Goal: Transaction & Acquisition: Obtain resource

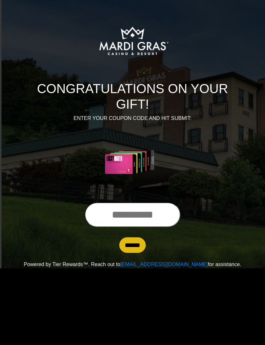
click at [141, 224] on input "text" at bounding box center [133, 214] width 96 height 25
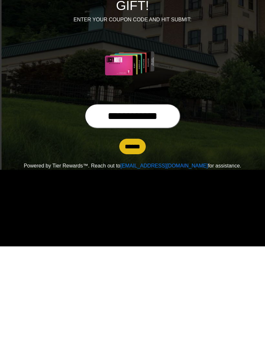
type input "**********"
click at [136, 237] on input "******" at bounding box center [132, 245] width 26 height 16
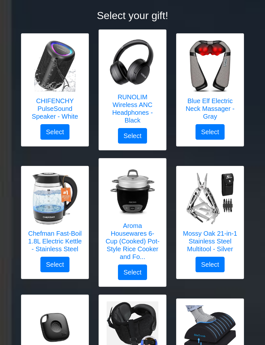
scroll to position [89, 0]
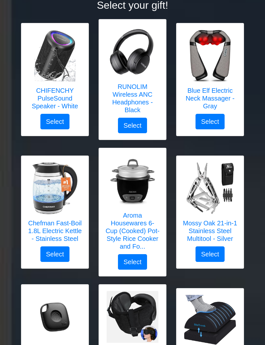
click at [244, 245] on div "Mossy Oak 21-in-1 Stainless Steel Multitool - Silver Select" at bounding box center [210, 212] width 78 height 113
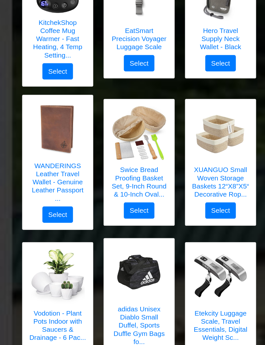
scroll to position [927, 0]
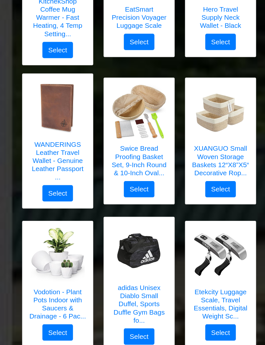
click at [153, 262] on img at bounding box center [133, 239] width 52 height 52
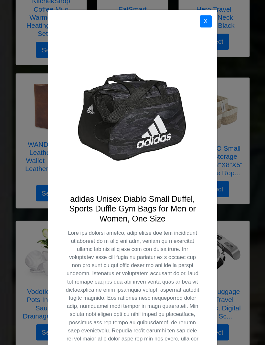
click at [198, 18] on button "X" at bounding box center [195, 21] width 11 height 12
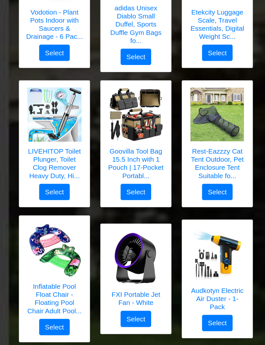
scroll to position [1216, 0]
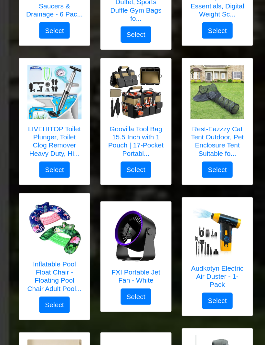
click at [211, 244] on img at bounding box center [210, 220] width 52 height 52
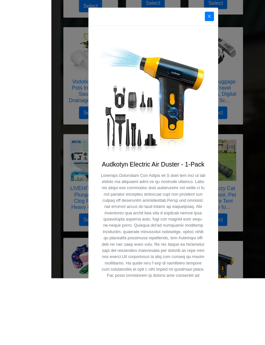
scroll to position [1182, 0]
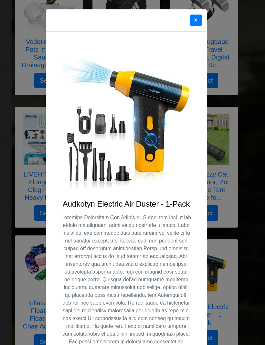
click at [195, 20] on button "X" at bounding box center [195, 21] width 11 height 12
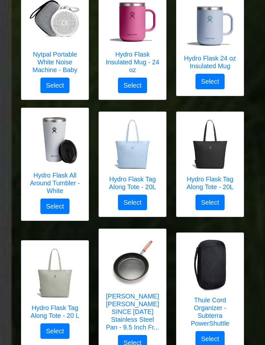
scroll to position [1694, 0]
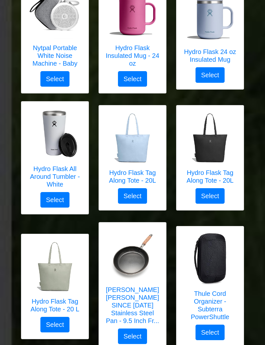
click at [132, 299] on h5 "ZHANG XIAO QUAN SINCE 1628 Stainless Steel Pan - 9.5 Inch Fr..." at bounding box center [132, 305] width 54 height 39
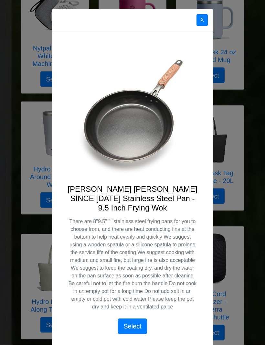
click at [201, 32] on div "X" at bounding box center [132, 20] width 161 height 22
click at [204, 25] on button "X" at bounding box center [201, 21] width 11 height 12
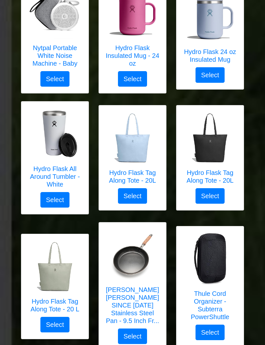
click at [229, 263] on img at bounding box center [210, 259] width 52 height 52
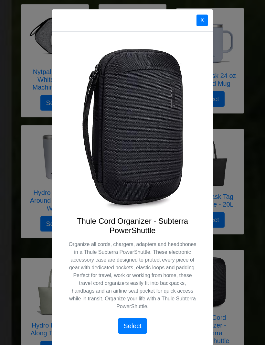
scroll to position [1655, 0]
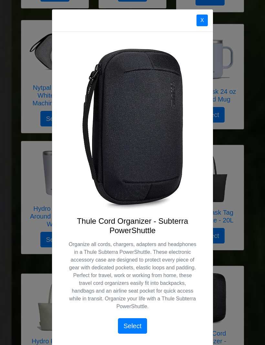
click at [205, 21] on button "X" at bounding box center [201, 21] width 11 height 12
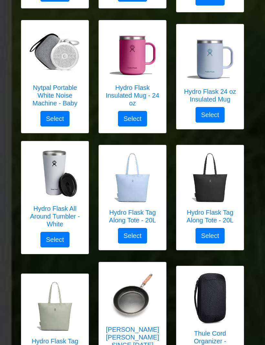
click at [220, 208] on h5 "Hydro Flask Tag Along Tote - 20L" at bounding box center [210, 216] width 54 height 16
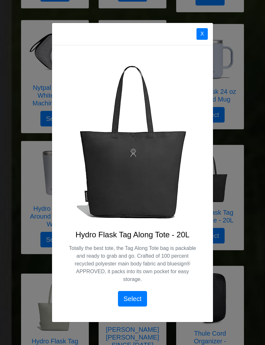
click at [201, 39] on button "X" at bounding box center [201, 34] width 11 height 12
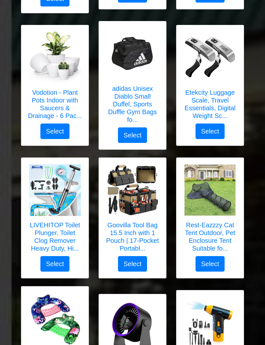
scroll to position [1131, 0]
click at [76, 205] on img at bounding box center [55, 190] width 52 height 52
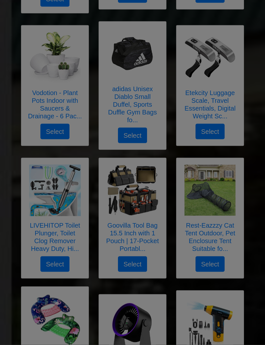
scroll to position [1132, 0]
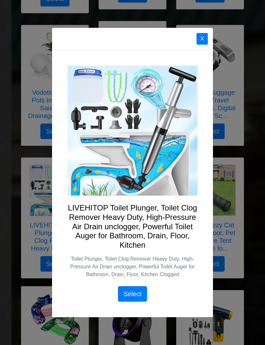
click at [140, 195] on img at bounding box center [133, 131] width 130 height 130
click at [135, 269] on p "Toilet Plunger, Toilet Clog Remover Heavy Duty, High-Pressure Air Drain unclogg…" at bounding box center [133, 266] width 130 height 23
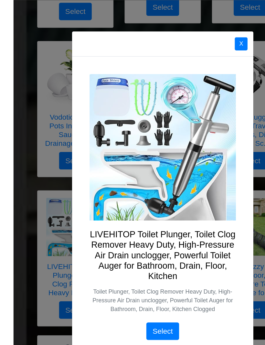
scroll to position [1116, 0]
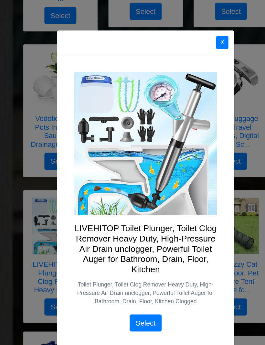
click at [200, 37] on button "X" at bounding box center [201, 39] width 11 height 12
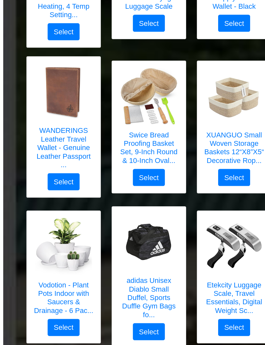
scroll to position [964, 0]
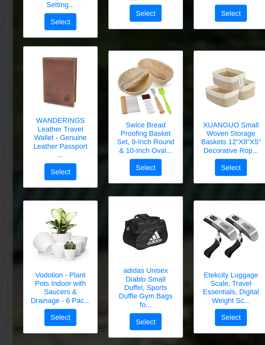
click at [140, 216] on img at bounding box center [133, 221] width 52 height 52
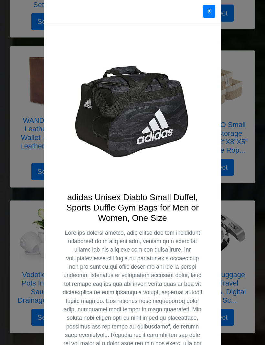
scroll to position [0, 0]
click at [189, 15] on button "X" at bounding box center [189, 21] width 11 height 12
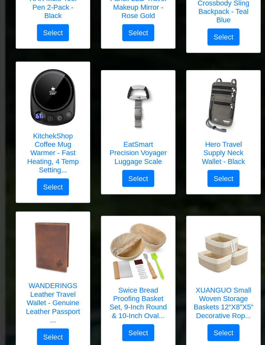
scroll to position [819, 0]
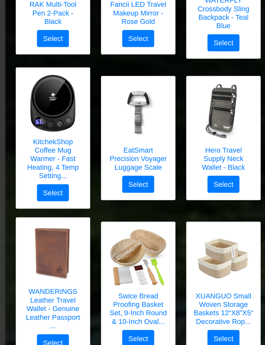
click at [55, 242] on img at bounding box center [55, 230] width 52 height 52
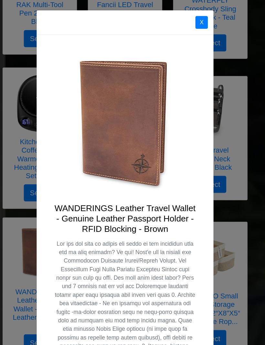
click at [185, 22] on button "X" at bounding box center [189, 21] width 11 height 12
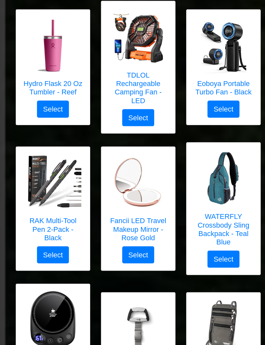
scroll to position [615, 0]
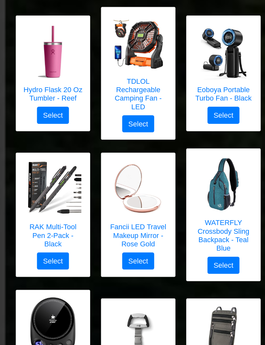
click at [203, 181] on img at bounding box center [210, 169] width 52 height 52
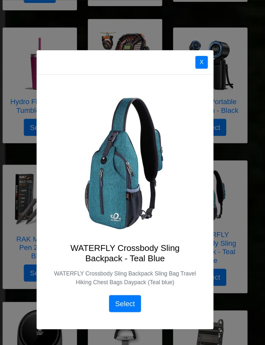
scroll to position [605, 0]
click at [184, 56] on button "X" at bounding box center [189, 57] width 11 height 12
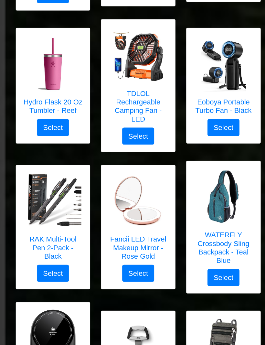
click at [56, 193] on img at bounding box center [55, 183] width 52 height 52
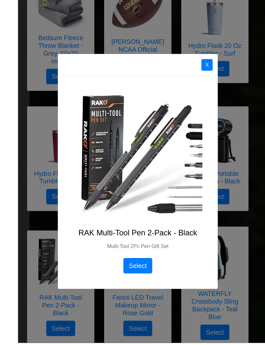
scroll to position [537, 0]
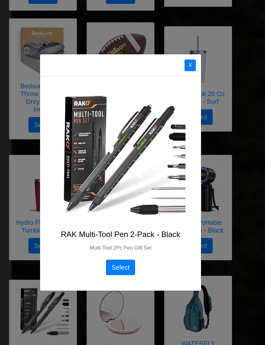
click at [193, 71] on button "X" at bounding box center [189, 65] width 11 height 12
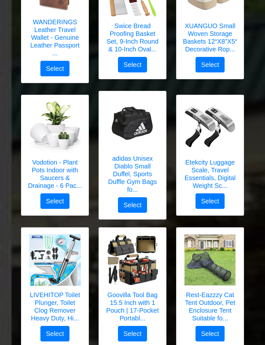
click at [71, 267] on img at bounding box center [55, 260] width 52 height 52
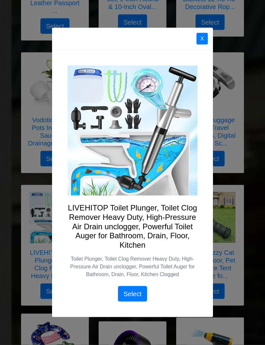
scroll to position [1105, 0]
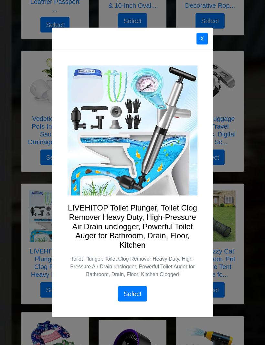
click at [131, 301] on button "Select" at bounding box center [132, 294] width 29 height 16
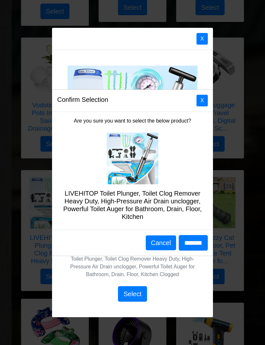
scroll to position [1114, 0]
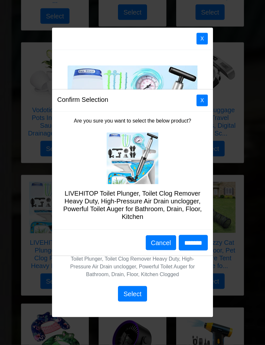
click at [202, 49] on div "Confirm Selection X Are you sure you want to select the below product? LIVEHITO…" at bounding box center [132, 172] width 265 height 345
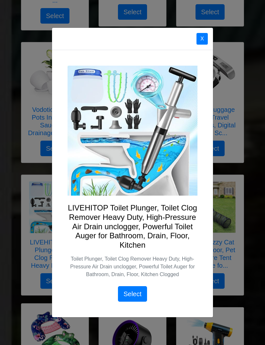
click at [202, 45] on button "X" at bounding box center [201, 39] width 11 height 12
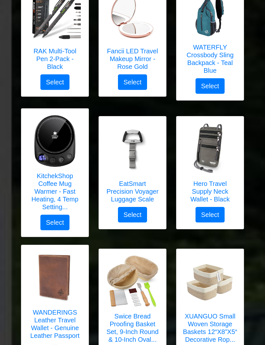
scroll to position [771, 0]
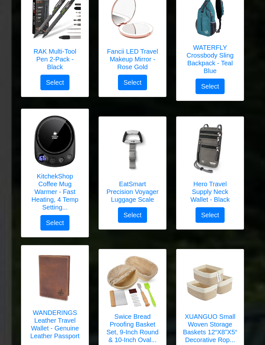
click at [139, 185] on h5 "EatSmart Precision Voyager Luggage Scale" at bounding box center [132, 191] width 54 height 23
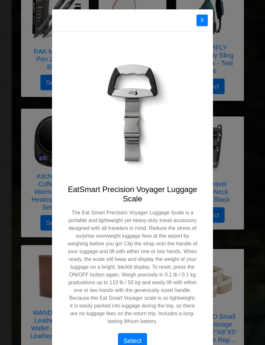
scroll to position [0, 0]
click at [197, 18] on button "X" at bounding box center [201, 21] width 11 height 12
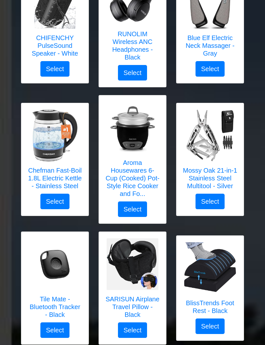
scroll to position [141, 0]
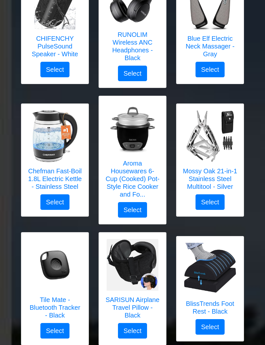
click at [57, 280] on img at bounding box center [55, 265] width 52 height 52
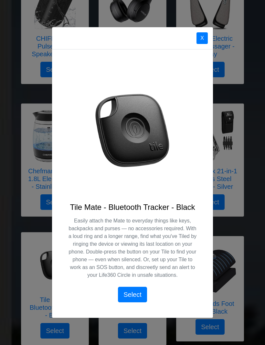
click at [196, 37] on button "X" at bounding box center [201, 38] width 11 height 12
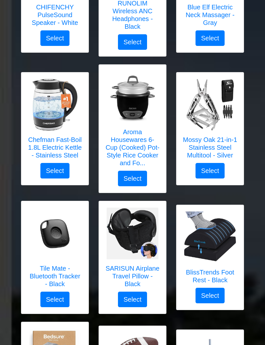
scroll to position [179, 0]
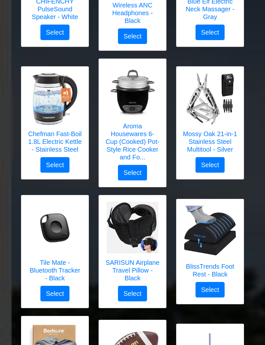
click at [209, 101] on img at bounding box center [210, 99] width 52 height 52
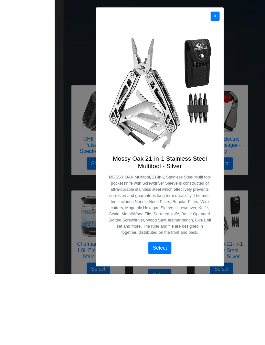
scroll to position [95, 0]
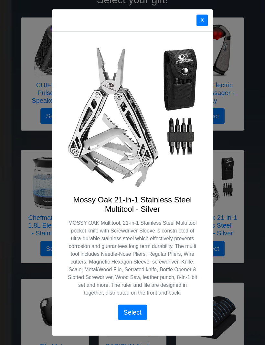
click at [203, 26] on button "X" at bounding box center [201, 21] width 11 height 12
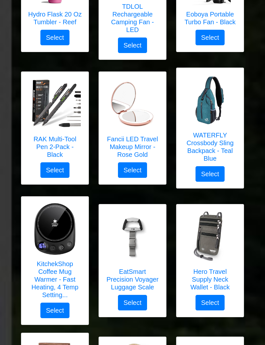
scroll to position [684, 0]
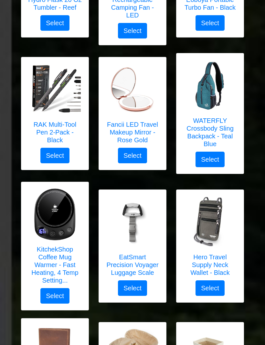
click at [215, 231] on img at bounding box center [210, 222] width 52 height 52
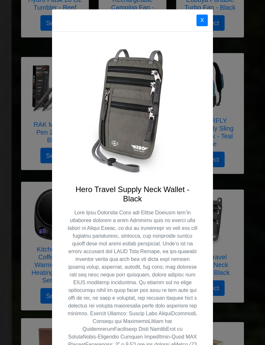
click at [200, 26] on button "X" at bounding box center [201, 21] width 11 height 12
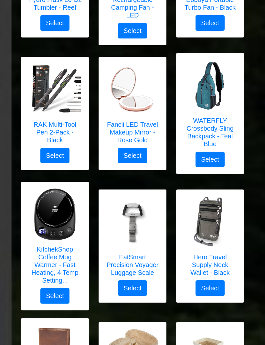
click at [219, 107] on img at bounding box center [210, 86] width 52 height 52
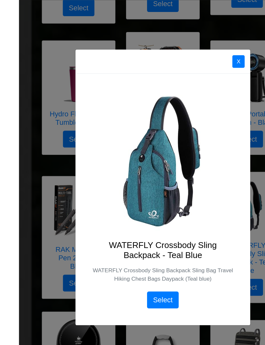
scroll to position [575, 0]
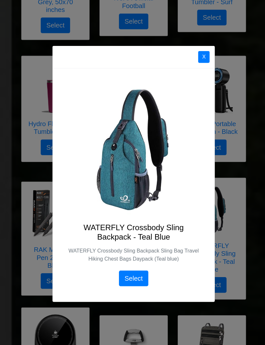
click at [207, 62] on button "X" at bounding box center [201, 57] width 11 height 12
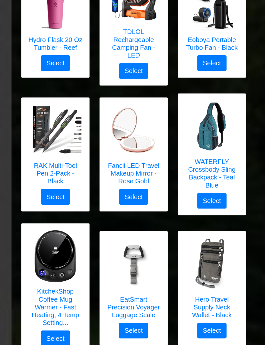
scroll to position [659, 0]
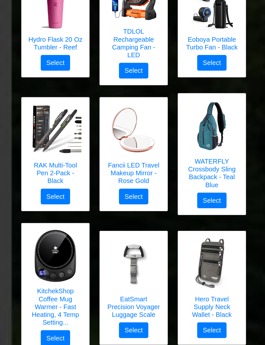
click at [67, 149] on img at bounding box center [55, 129] width 52 height 52
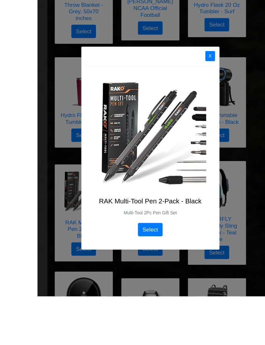
scroll to position [648, 0]
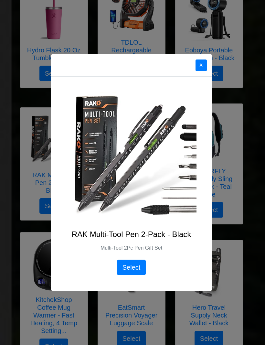
click at [199, 71] on button "X" at bounding box center [200, 65] width 11 height 12
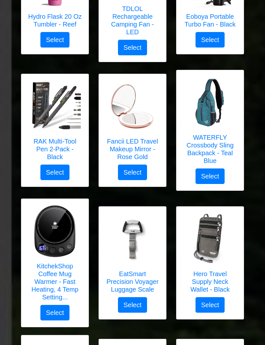
scroll to position [682, 0]
click at [148, 249] on img at bounding box center [133, 239] width 52 height 52
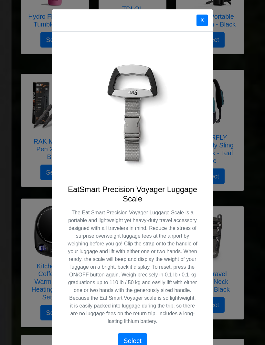
click at [197, 25] on button "X" at bounding box center [201, 21] width 11 height 12
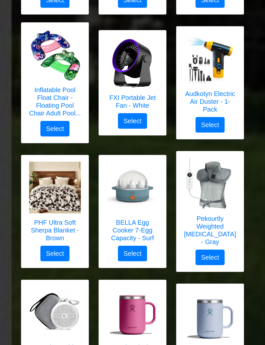
scroll to position [1395, 0]
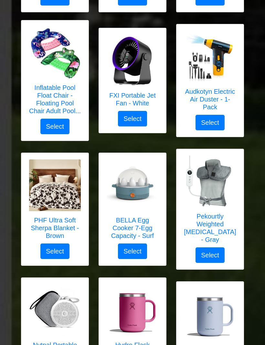
click at [216, 186] on img at bounding box center [210, 182] width 52 height 52
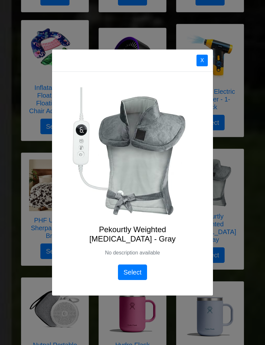
click at [205, 66] on button "X" at bounding box center [201, 61] width 11 height 12
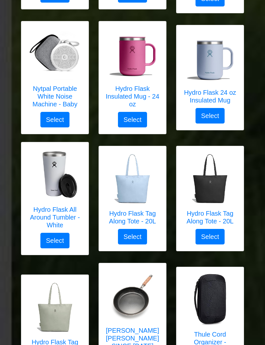
scroll to position [1661, 0]
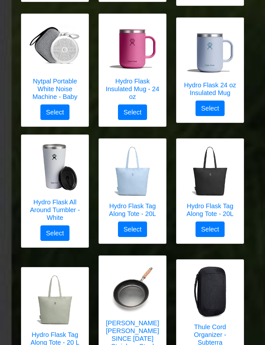
click at [67, 307] on img at bounding box center [55, 300] width 52 height 52
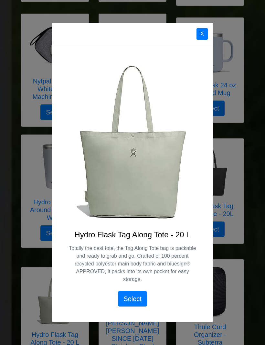
click at [199, 40] on button "X" at bounding box center [201, 34] width 11 height 12
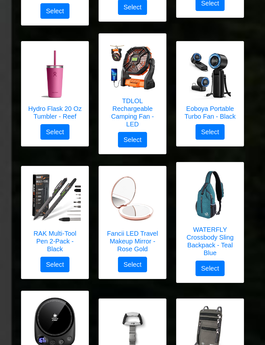
scroll to position [590, 0]
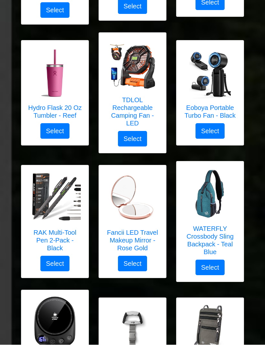
click at [248, 200] on div "WATERFLY Crossbody Sling Backpack - Teal Blue Select" at bounding box center [210, 221] width 78 height 121
click at [215, 206] on img at bounding box center [210, 194] width 52 height 52
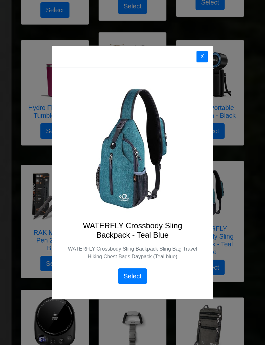
click at [261, 156] on div "X WATERFLY Crossbody Sling Backpack - Teal Blue WATERFLY Crossbody Sling Backpa…" at bounding box center [132, 172] width 265 height 345
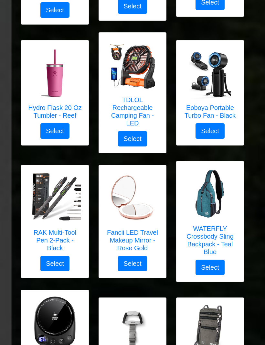
click at [222, 94] on img at bounding box center [210, 73] width 52 height 52
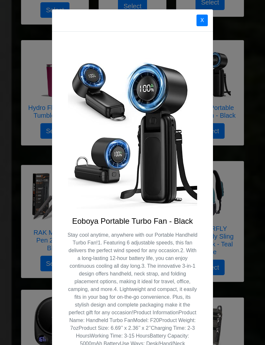
click at [205, 25] on button "X" at bounding box center [201, 21] width 11 height 12
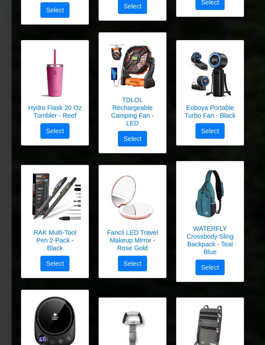
click at [211, 204] on img at bounding box center [210, 194] width 52 height 52
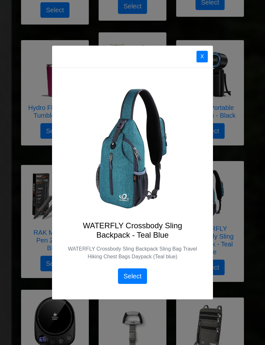
click at [203, 62] on button "X" at bounding box center [201, 57] width 11 height 12
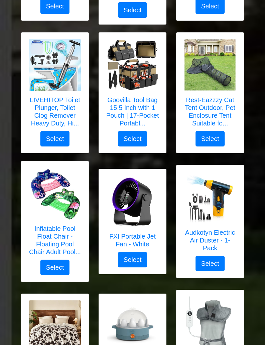
scroll to position [1265, 0]
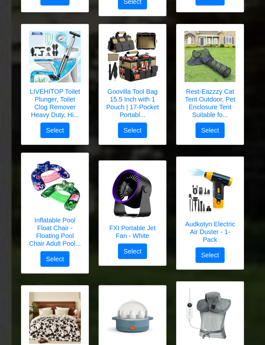
click at [223, 202] on img at bounding box center [210, 189] width 52 height 52
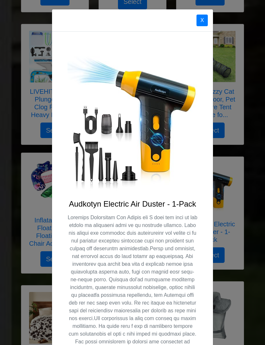
click at [202, 17] on button "X" at bounding box center [201, 21] width 11 height 12
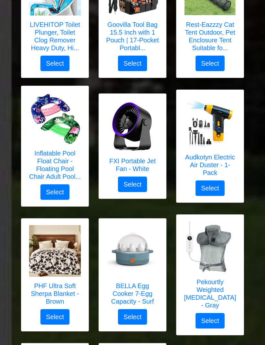
scroll to position [1331, 0]
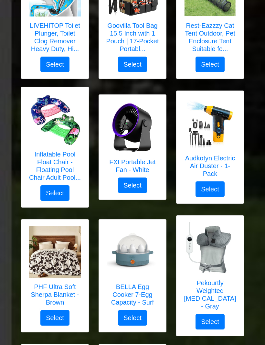
click at [62, 255] on img at bounding box center [55, 252] width 52 height 52
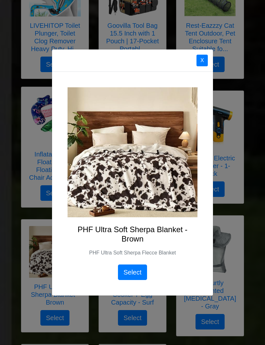
click at [166, 193] on img at bounding box center [133, 152] width 130 height 130
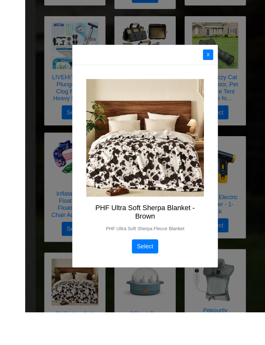
scroll to position [1302, 0]
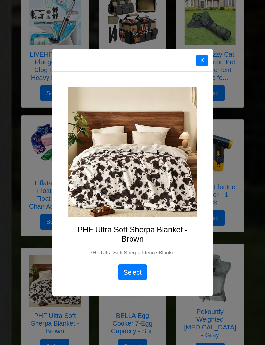
click at [201, 66] on button "X" at bounding box center [201, 61] width 11 height 12
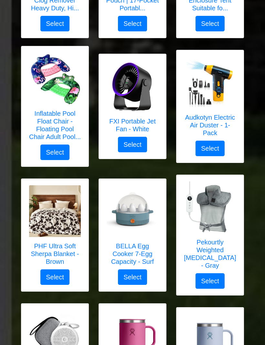
scroll to position [1372, 0]
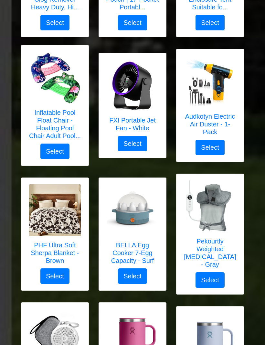
click at [65, 214] on img at bounding box center [55, 210] width 52 height 52
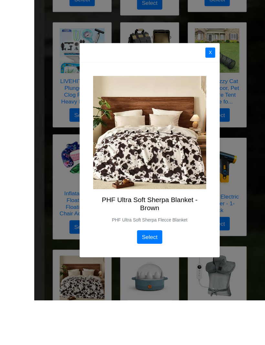
scroll to position [1354, 0]
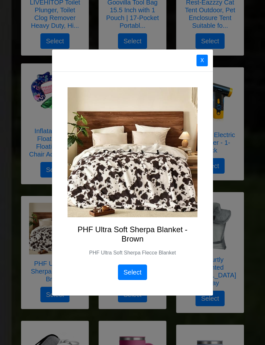
click at [204, 66] on button "X" at bounding box center [201, 61] width 11 height 12
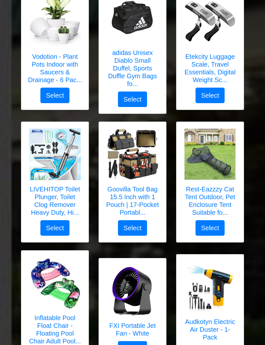
scroll to position [1168, 0]
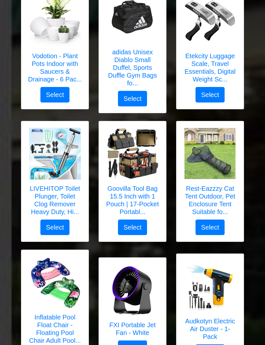
click at [53, 201] on h5 "LIVEHITOP Toilet Plunger, Toilet Clog Remover Heavy Duty, Hi..." at bounding box center [55, 200] width 54 height 31
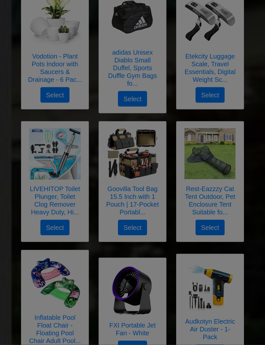
scroll to position [1168, 0]
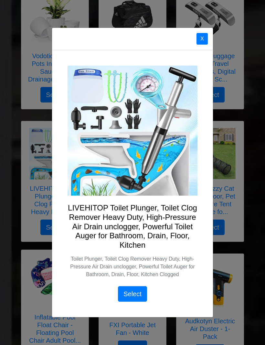
click at [202, 42] on button "X" at bounding box center [201, 39] width 11 height 12
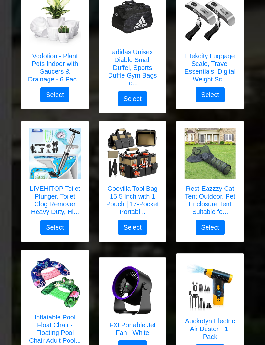
click at [64, 169] on img at bounding box center [55, 154] width 52 height 52
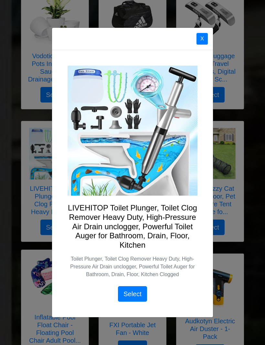
click at [21, 266] on div "X LIVEHITOP Toilet Plunger, Toilet Clog Remover Heavy Duty, High-Pressure Air D…" at bounding box center [132, 172] width 265 height 345
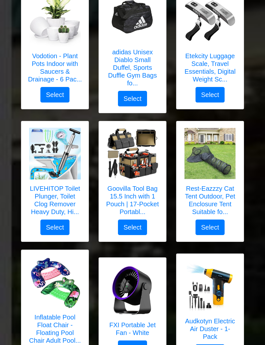
click at [70, 171] on img at bounding box center [55, 154] width 52 height 52
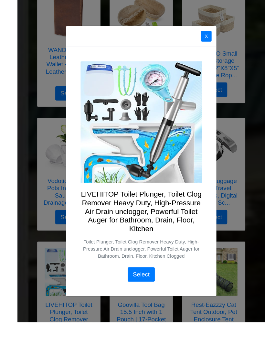
scroll to position [1067, 0]
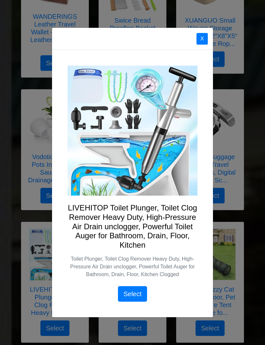
click at [203, 45] on button "X" at bounding box center [201, 39] width 11 height 12
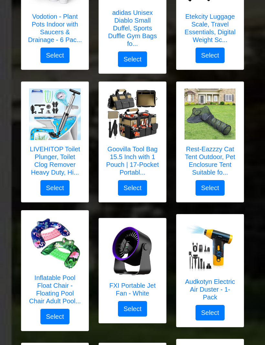
scroll to position [1207, 0]
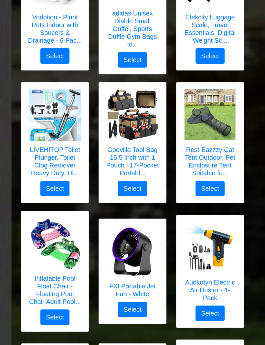
click at [58, 188] on button "Select" at bounding box center [54, 189] width 29 height 16
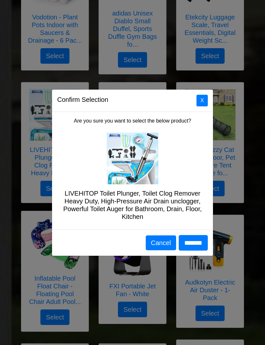
click at [193, 250] on input "*******" at bounding box center [193, 243] width 29 height 16
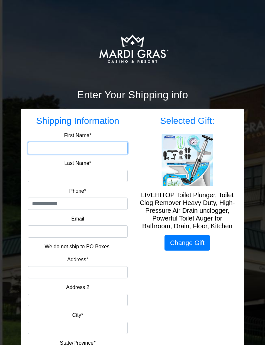
click at [102, 147] on input "First Name*" at bounding box center [78, 148] width 100 height 12
type input "*****"
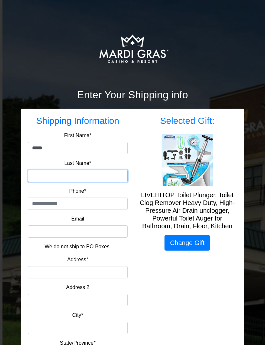
click at [78, 176] on input "Last Name*" at bounding box center [78, 176] width 100 height 12
type input "*****"
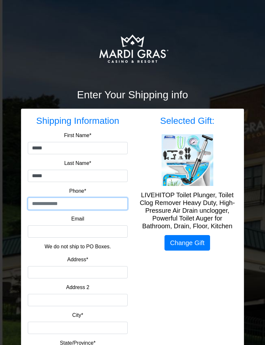
click at [86, 203] on input "tel" at bounding box center [78, 203] width 100 height 12
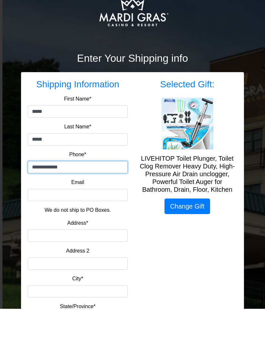
type input "**********"
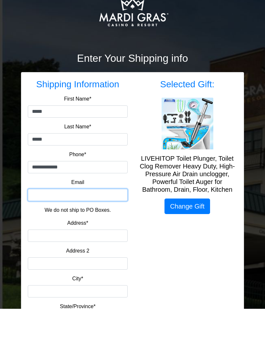
click at [84, 225] on input "Email" at bounding box center [78, 231] width 100 height 12
type input "**********"
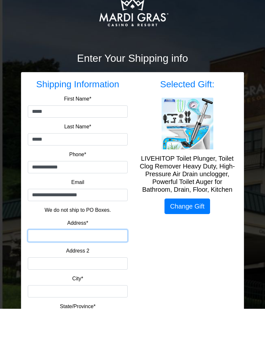
click at [99, 266] on input "Address*" at bounding box center [78, 272] width 100 height 12
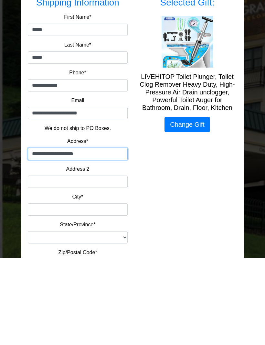
scroll to position [35, 0]
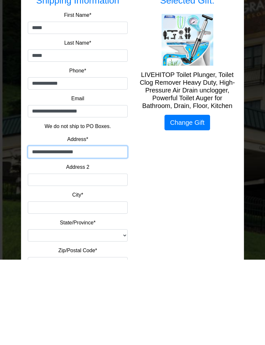
type input "**********"
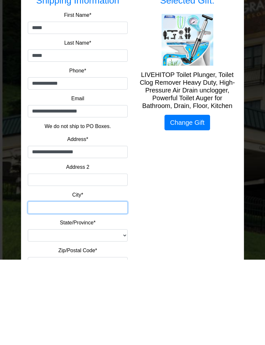
click at [88, 287] on input "City*" at bounding box center [78, 293] width 100 height 12
type input "**********"
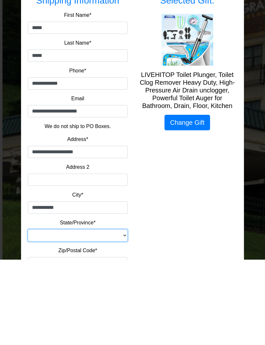
click at [84, 315] on select "**********" at bounding box center [78, 321] width 100 height 12
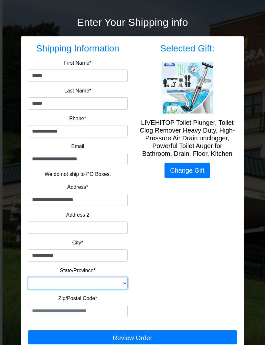
select select "**"
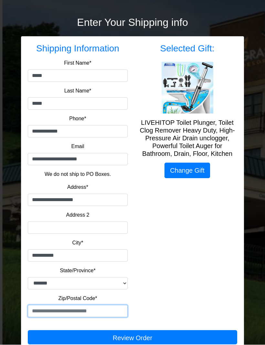
click at [77, 313] on input "text" at bounding box center [78, 311] width 100 height 12
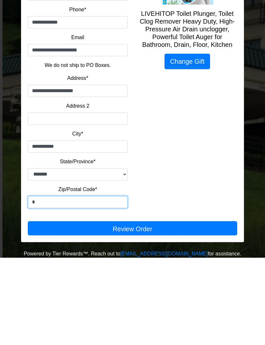
scroll to position [94, 0]
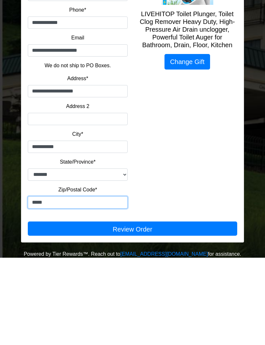
type input "*****"
click at [174, 308] on button "Review Order" at bounding box center [132, 315] width 209 height 14
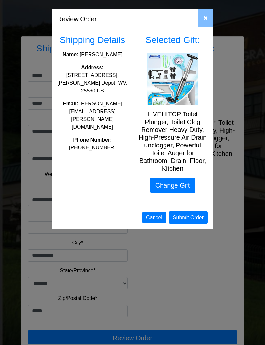
click at [195, 219] on button "Submit Order" at bounding box center [188, 218] width 39 height 12
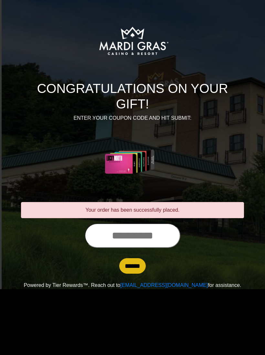
click at [147, 245] on input "text" at bounding box center [133, 236] width 96 height 25
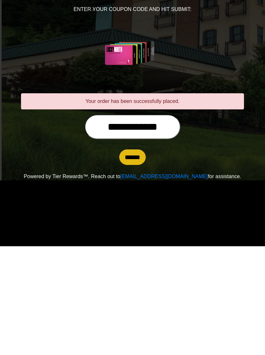
type input "**********"
click at [136, 258] on input "******" at bounding box center [132, 266] width 26 height 16
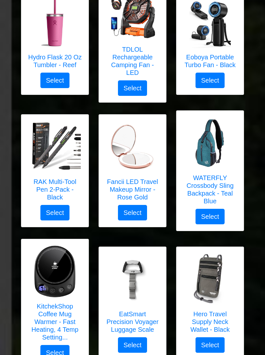
scroll to position [641, 0]
click at [211, 218] on button "Select" at bounding box center [209, 217] width 29 height 16
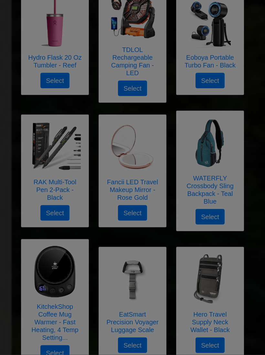
scroll to position [641, 0]
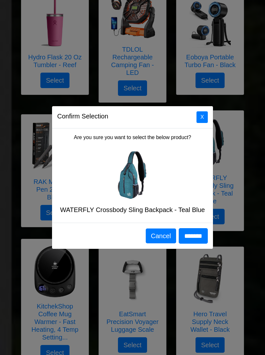
click at [196, 240] on input "*******" at bounding box center [193, 236] width 29 height 16
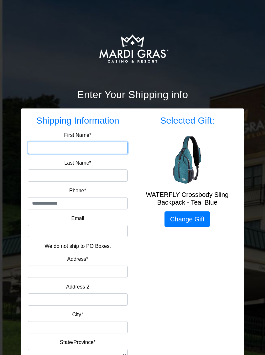
click at [100, 145] on input "First Name*" at bounding box center [78, 148] width 100 height 12
type input "*****"
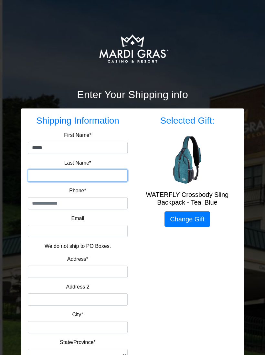
click at [37, 175] on input "Last Name*" at bounding box center [78, 176] width 100 height 12
type input "*****"
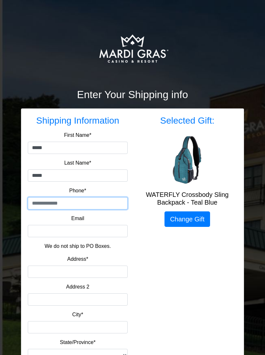
click at [40, 203] on input "tel" at bounding box center [78, 203] width 100 height 12
type input "**********"
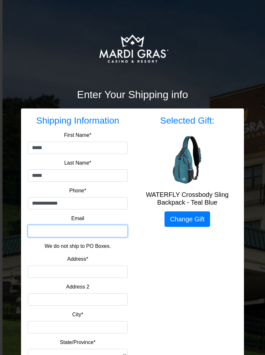
click at [40, 232] on input "Email" at bounding box center [78, 231] width 100 height 12
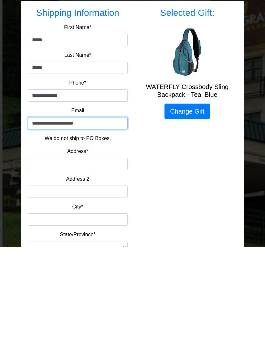
type input "**********"
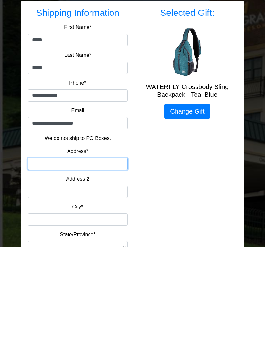
click at [43, 266] on input "Address*" at bounding box center [78, 272] width 100 height 12
type input "**********"
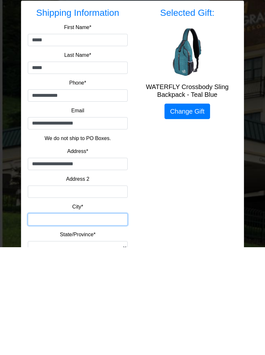
click at [92, 321] on input "City*" at bounding box center [78, 327] width 100 height 12
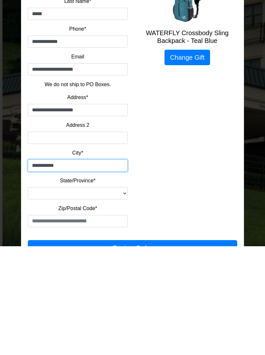
type input "**********"
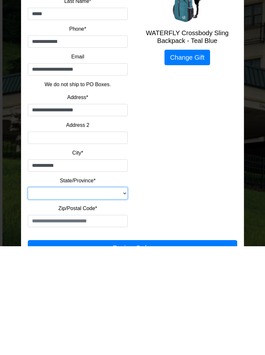
click at [103, 297] on select "**********" at bounding box center [78, 303] width 100 height 12
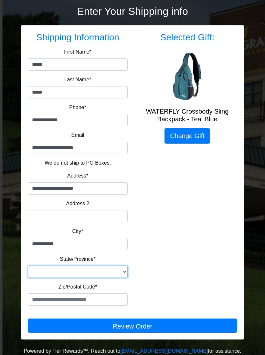
select select "**"
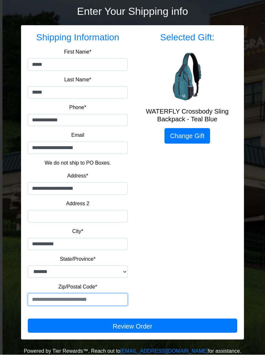
click at [85, 300] on input "text" at bounding box center [78, 300] width 100 height 12
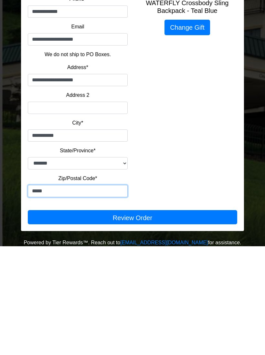
type input "*****"
click at [170, 319] on button "Review Order" at bounding box center [132, 326] width 209 height 14
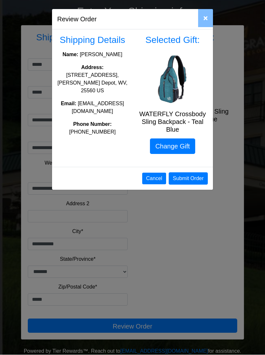
click at [194, 180] on button "Submit Order" at bounding box center [188, 179] width 39 height 12
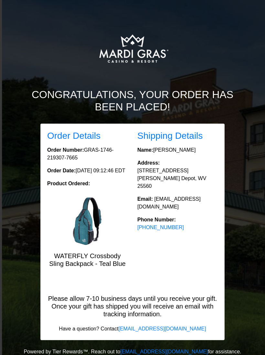
click at [189, 48] on img at bounding box center [132, 48] width 115 height 65
